Goal: Navigation & Orientation: Find specific page/section

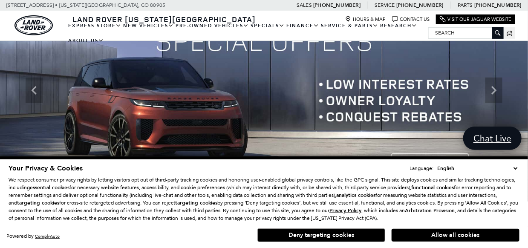
scroll to position [64, 0]
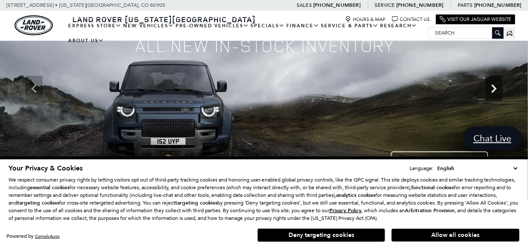
click at [493, 87] on icon "Next" at bounding box center [494, 88] width 17 height 17
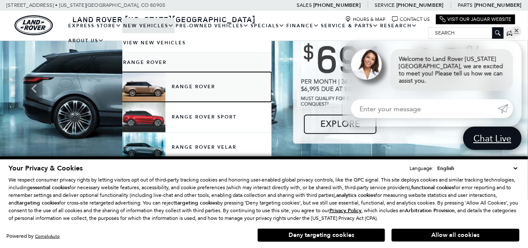
click at [155, 92] on link "Range Rover" at bounding box center [196, 87] width 149 height 30
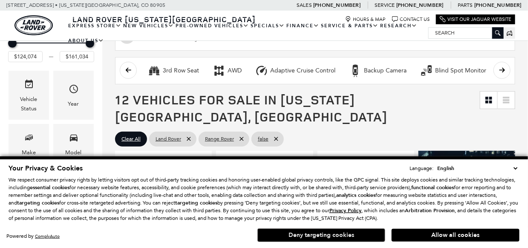
click at [336, 235] on button "Deny targeting cookies" at bounding box center [322, 236] width 128 height 14
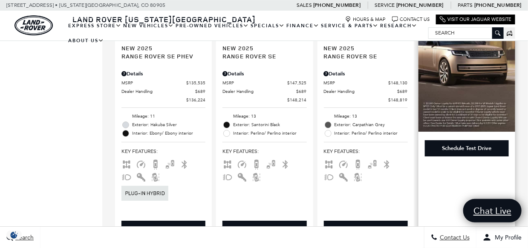
scroll to position [1002, 0]
